Goal: Task Accomplishment & Management: Use online tool/utility

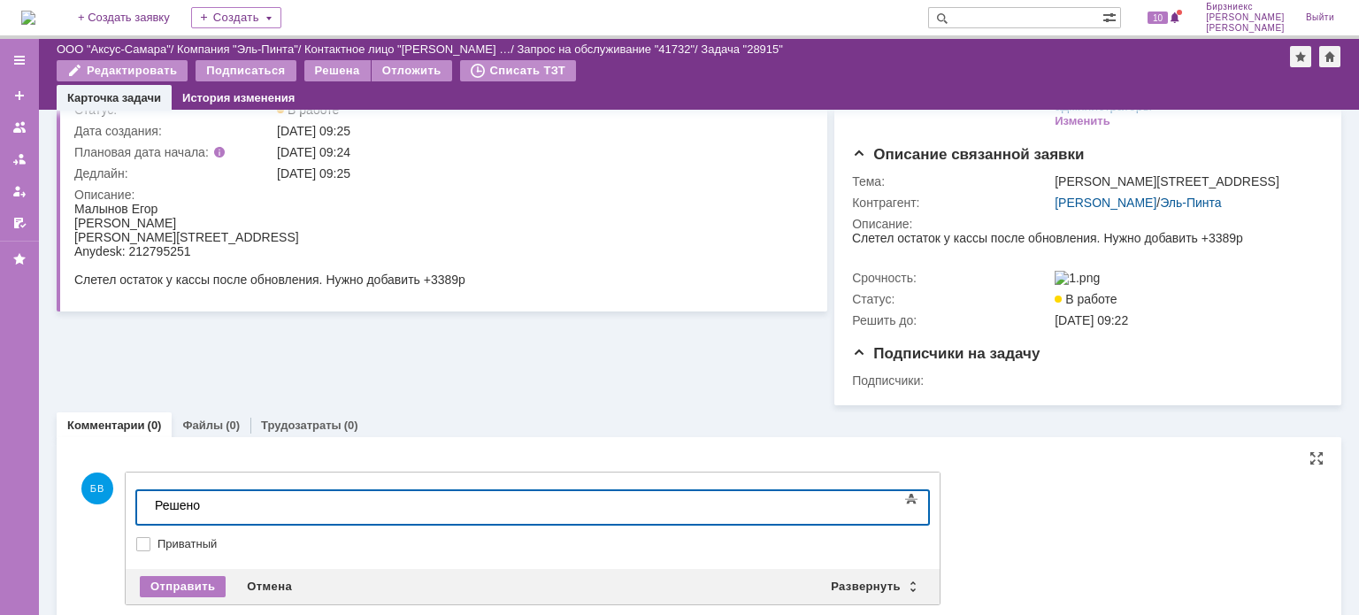
scroll to position [154, 0]
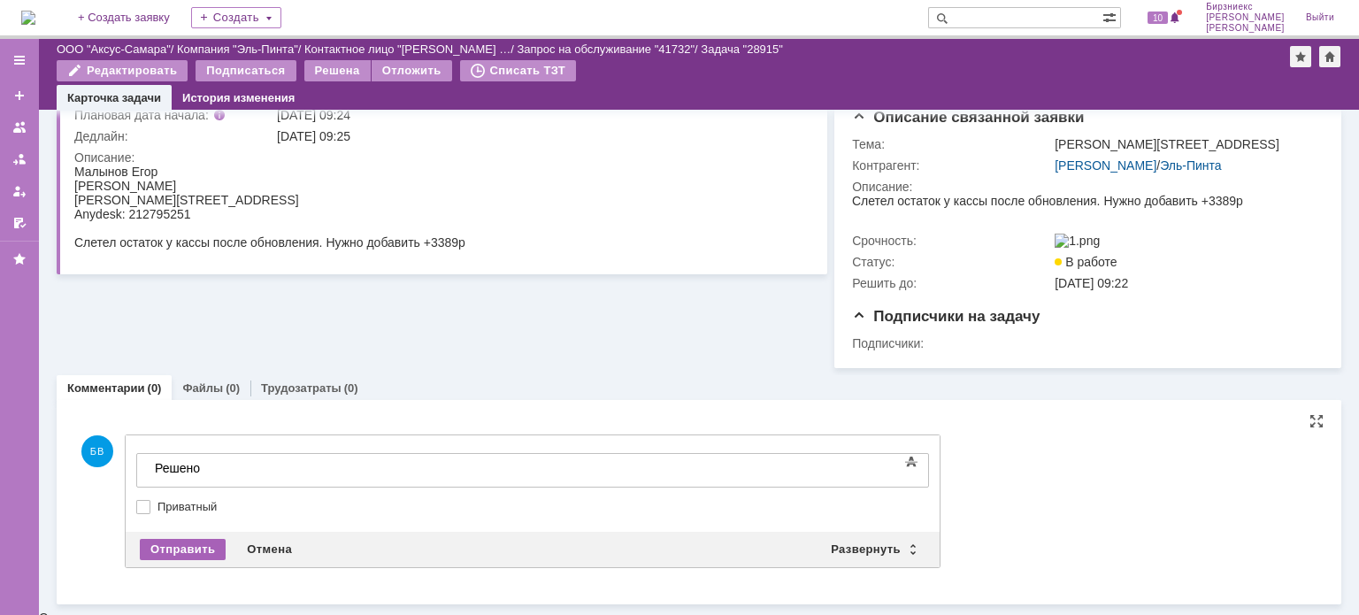
click at [177, 556] on div "Отправить" at bounding box center [183, 549] width 86 height 21
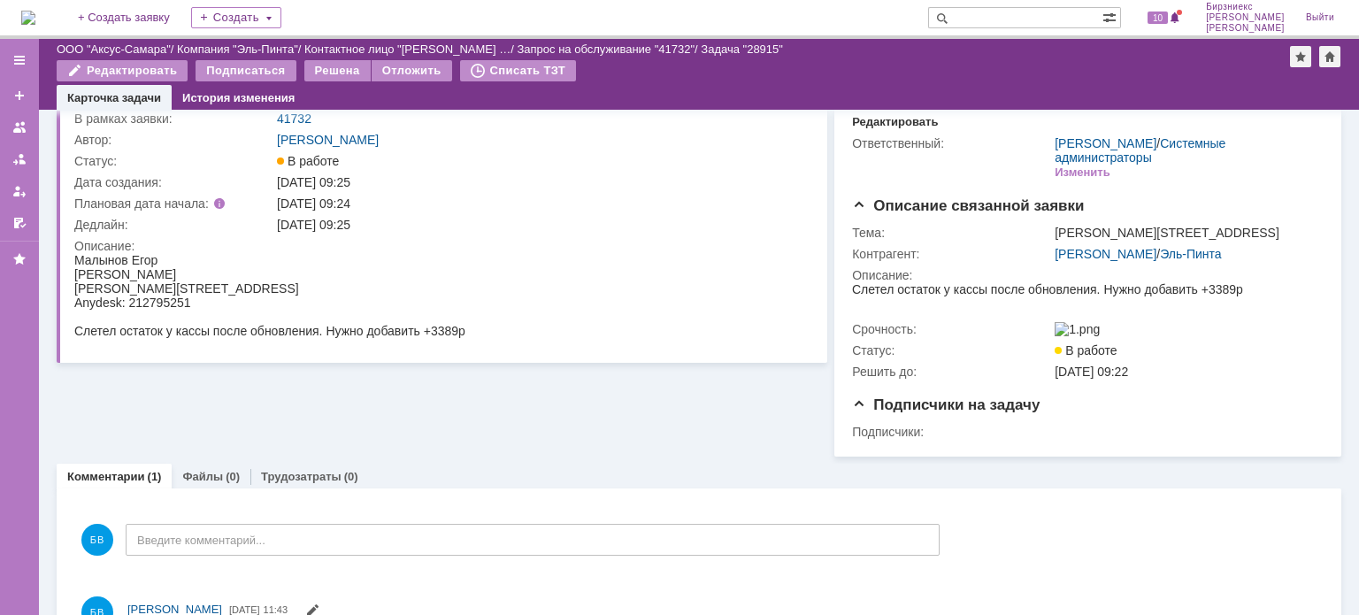
scroll to position [0, 0]
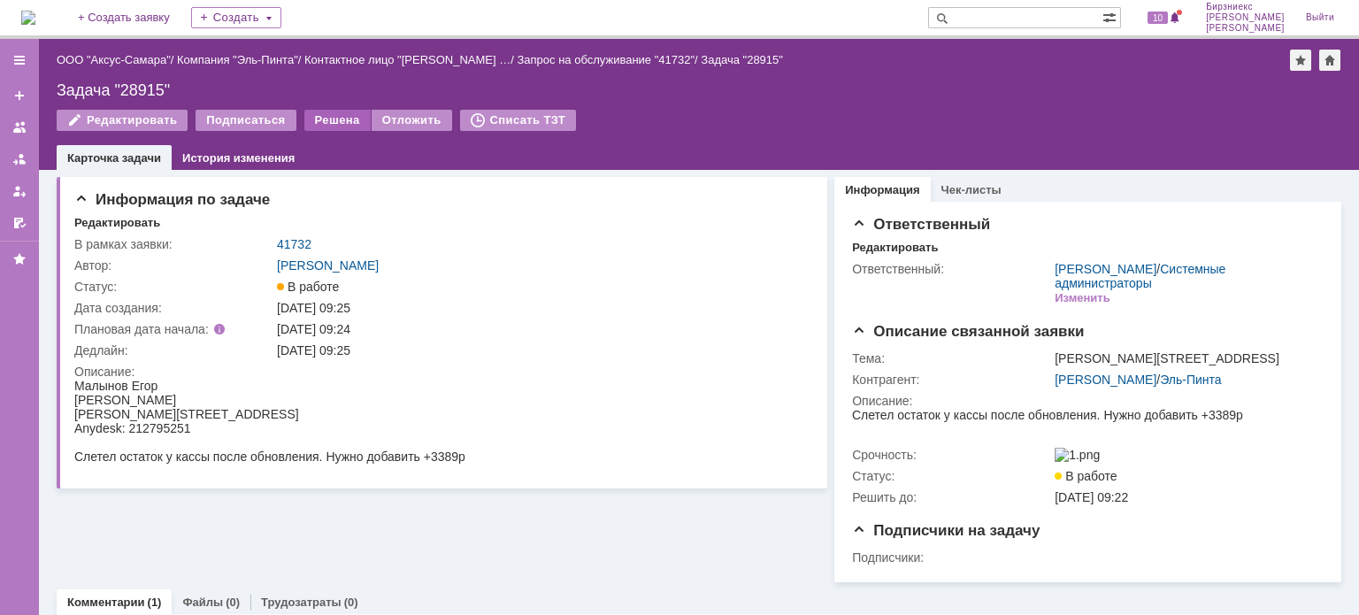
click at [340, 117] on div "Решена" at bounding box center [337, 120] width 66 height 21
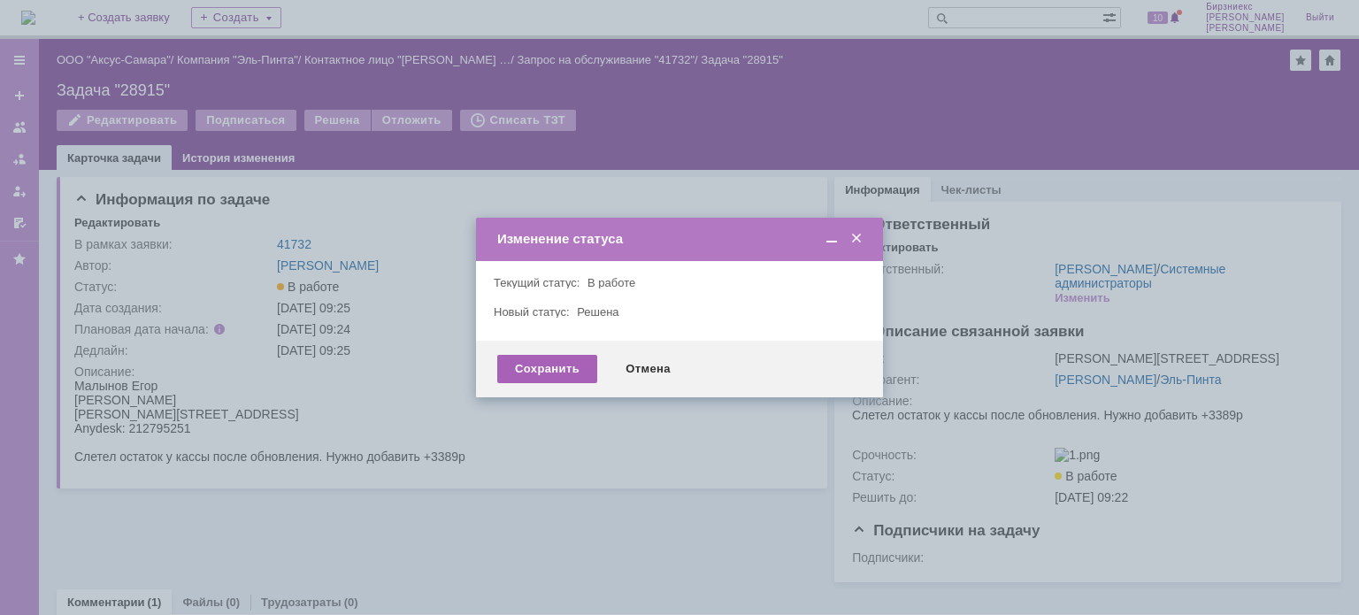
click at [566, 368] on div "Сохранить" at bounding box center [547, 369] width 100 height 28
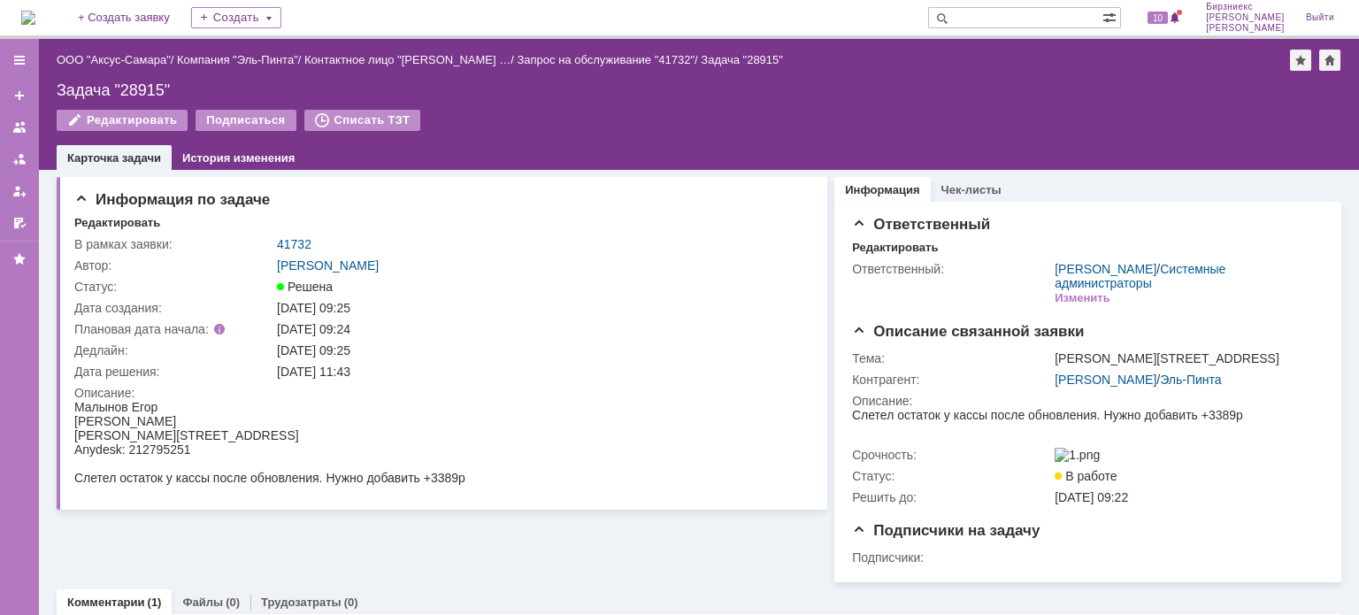
click at [716, 58] on div "Задача "28915"" at bounding box center [742, 59] width 82 height 13
click at [123, 58] on link "ООО "Аксус-Самара"" at bounding box center [114, 59] width 114 height 13
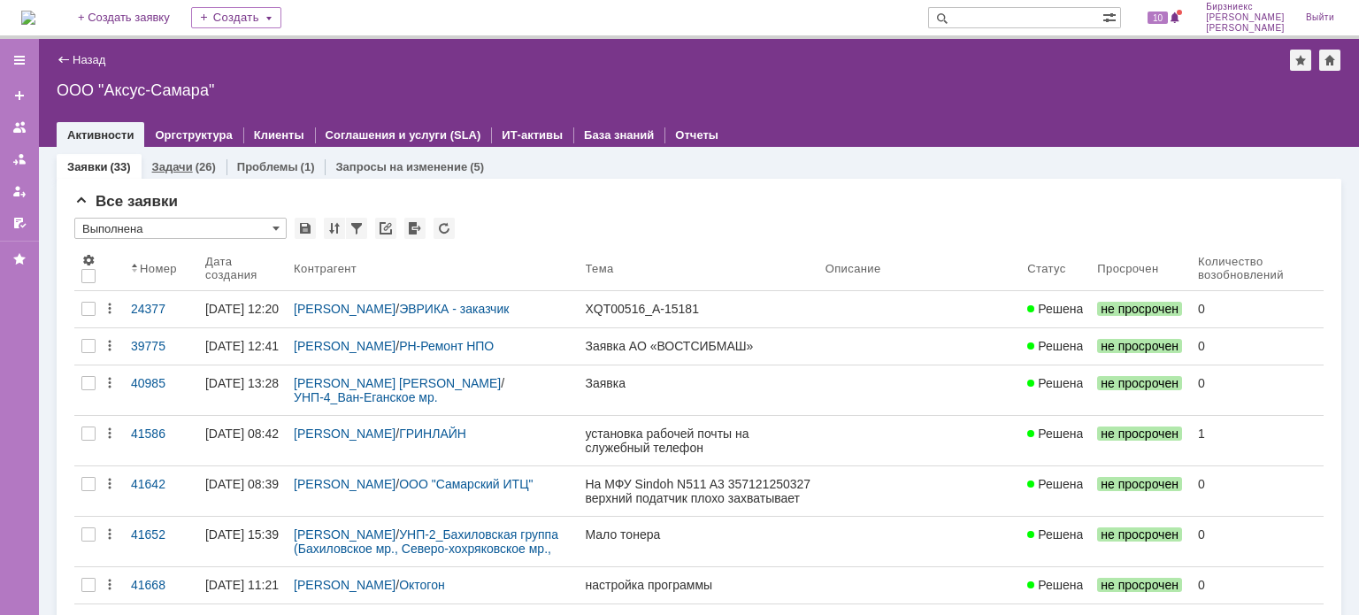
click at [186, 165] on link "Задачи" at bounding box center [172, 166] width 41 height 13
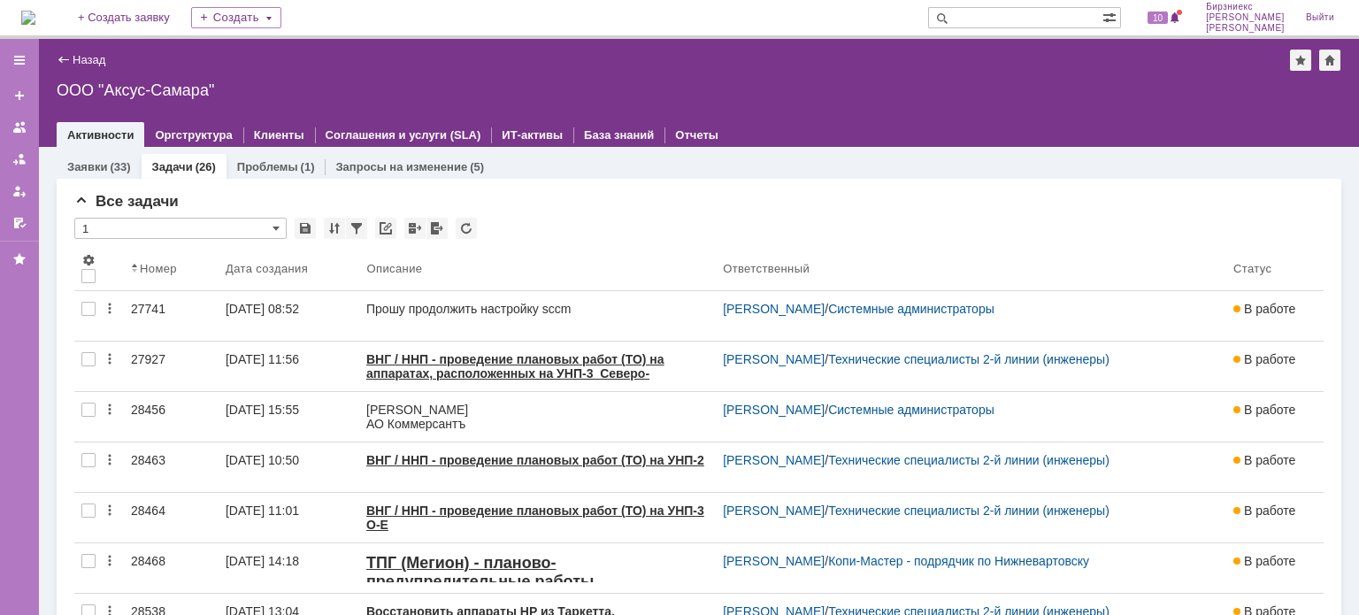
click at [30, 25] on img at bounding box center [28, 18] width 14 height 14
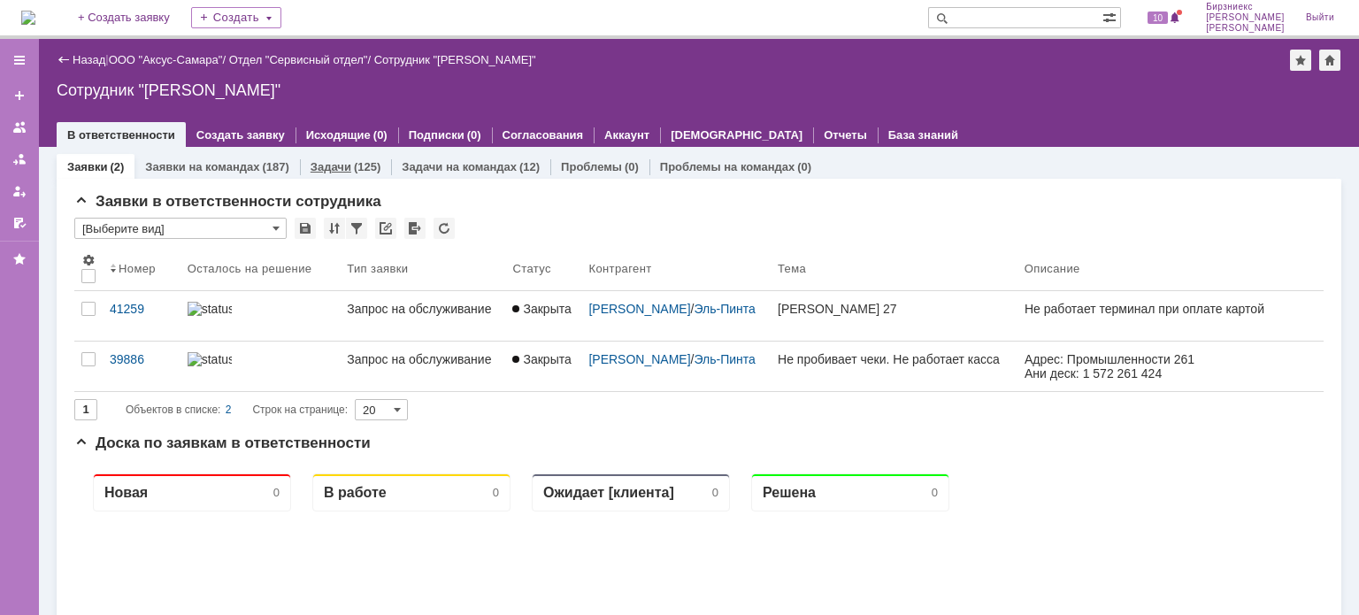
click at [364, 162] on div "(125)" at bounding box center [367, 166] width 27 height 13
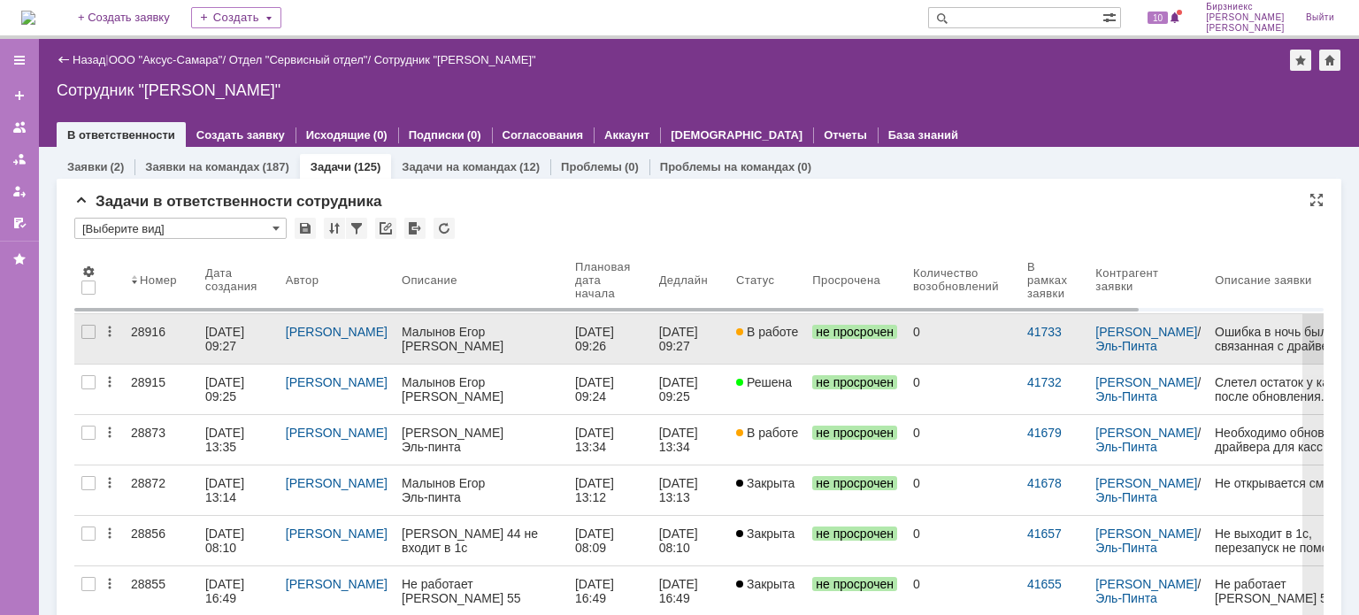
click at [204, 337] on link "[DATE] 09:27" at bounding box center [238, 339] width 80 height 50
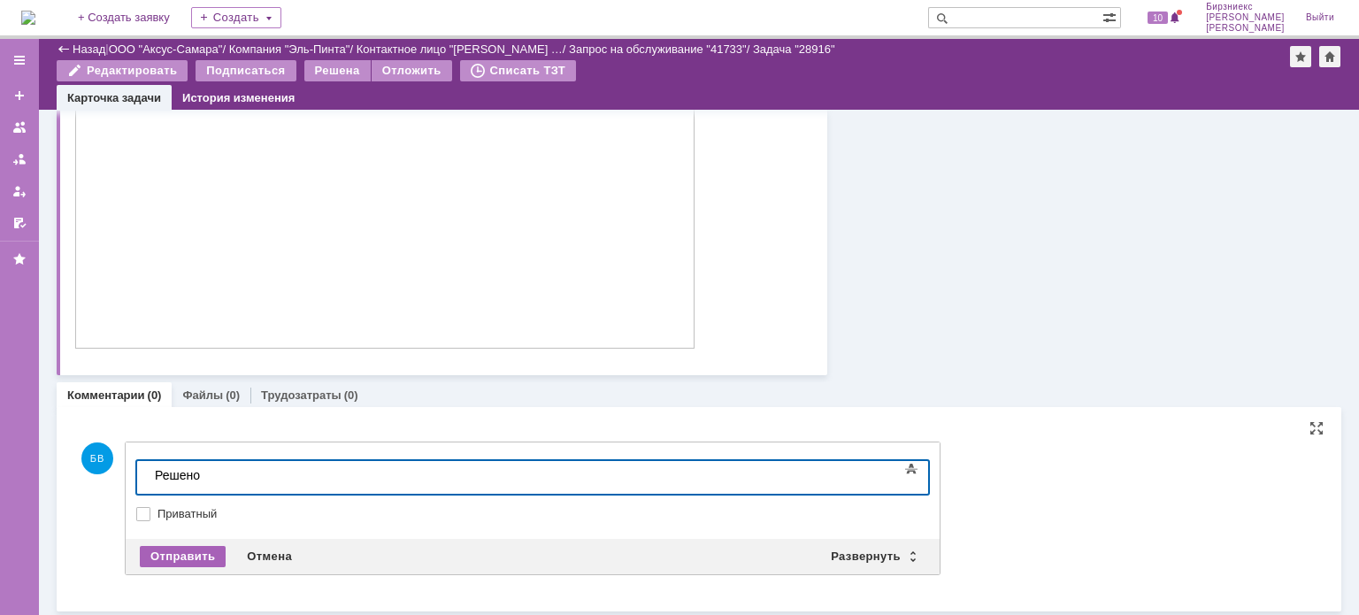
click at [195, 553] on div "Отправить" at bounding box center [183, 556] width 86 height 21
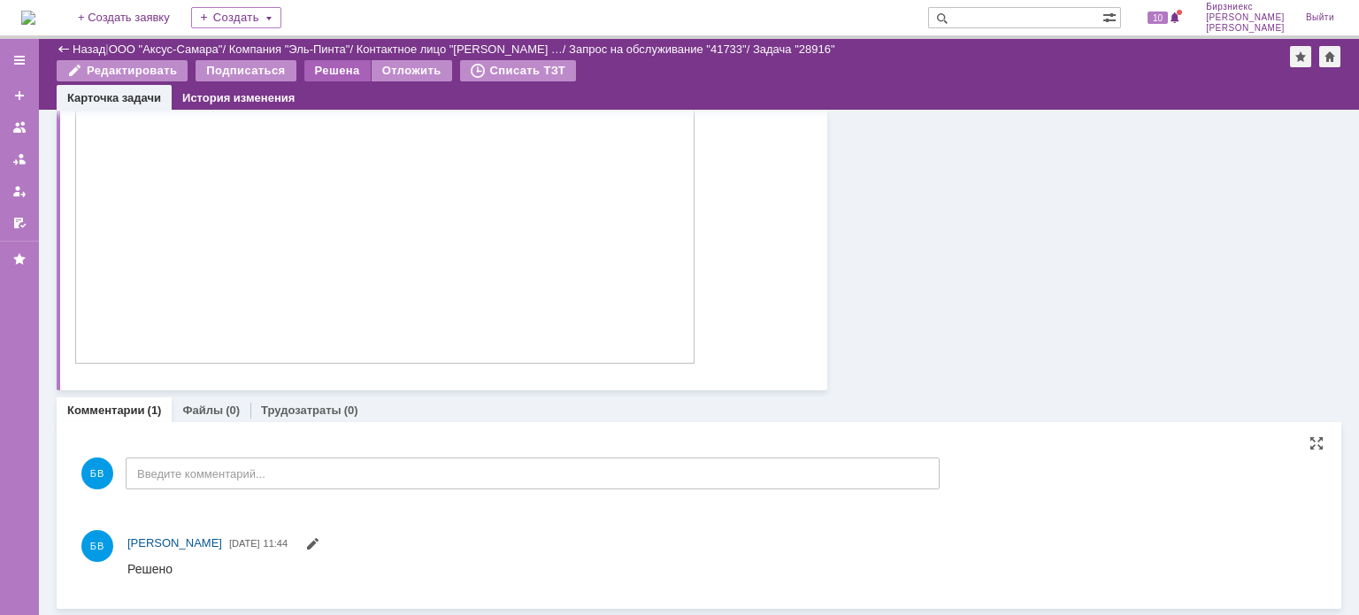
click at [333, 75] on div "Решена" at bounding box center [337, 70] width 66 height 21
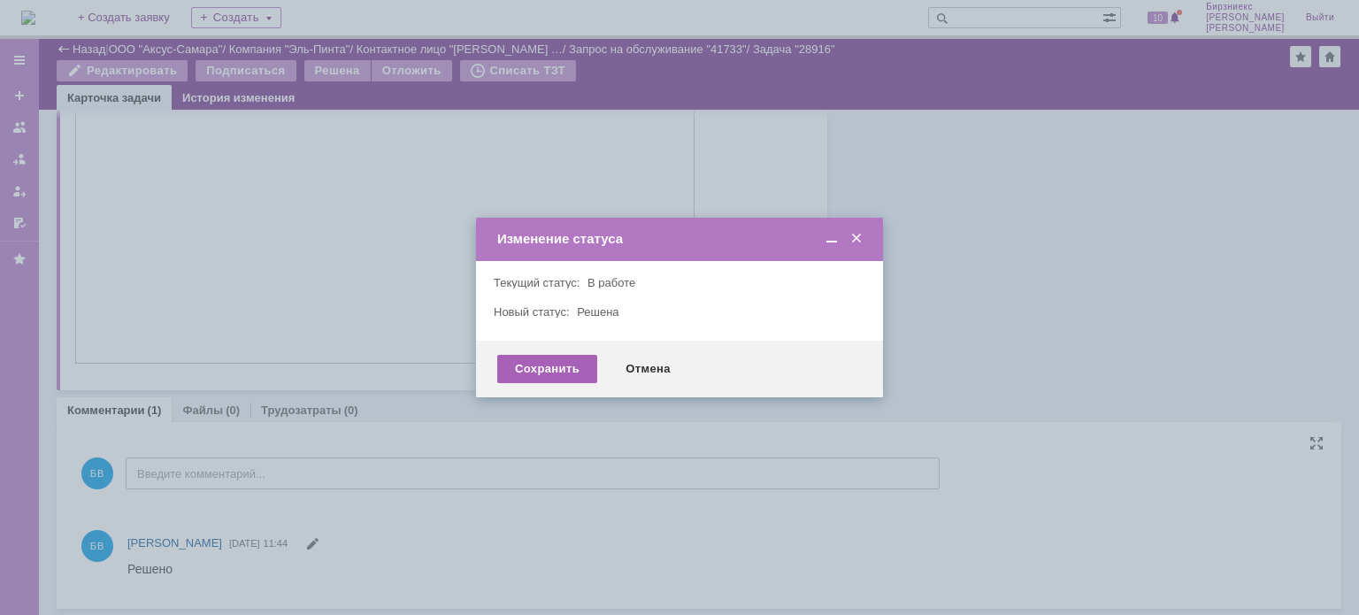
click at [548, 362] on div "Сохранить" at bounding box center [547, 369] width 100 height 28
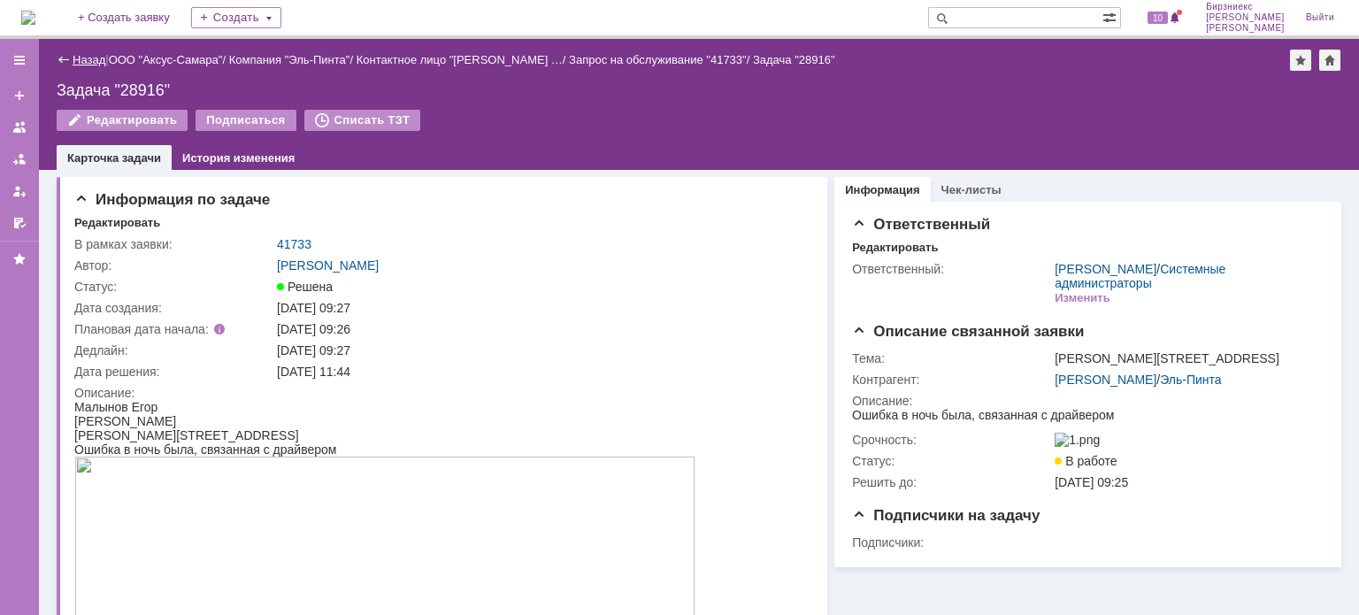
click at [96, 55] on link "Назад" at bounding box center [89, 59] width 33 height 13
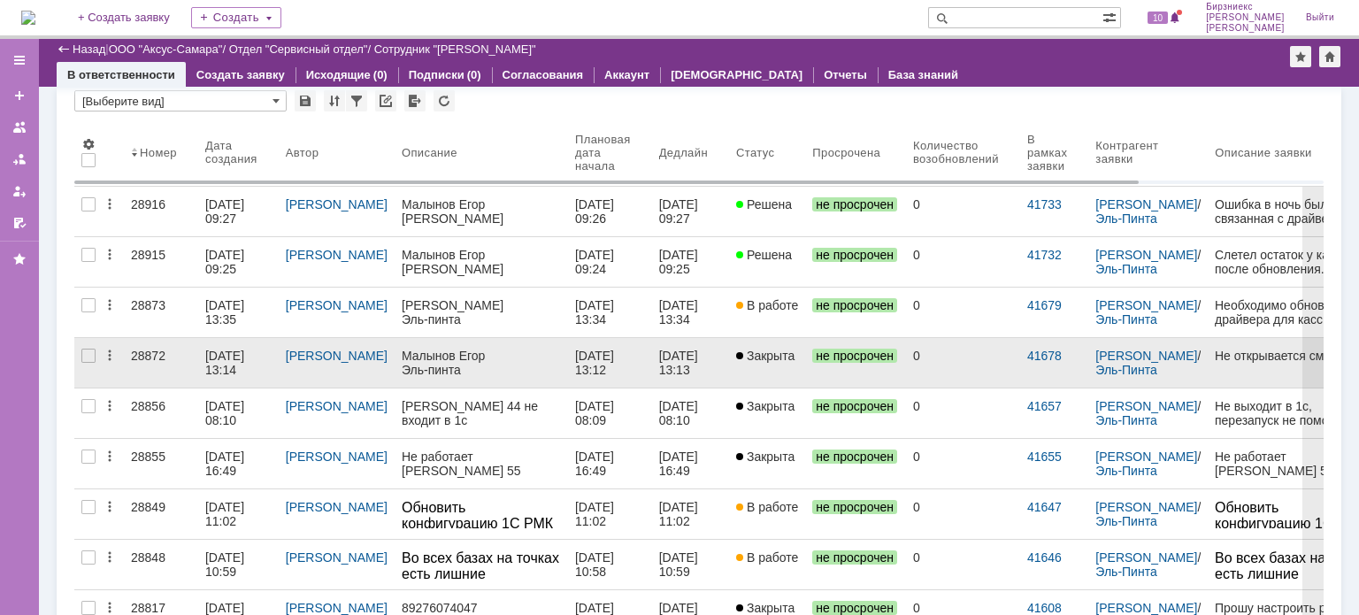
scroll to position [88, 0]
